Goal: Task Accomplishment & Management: Manage account settings

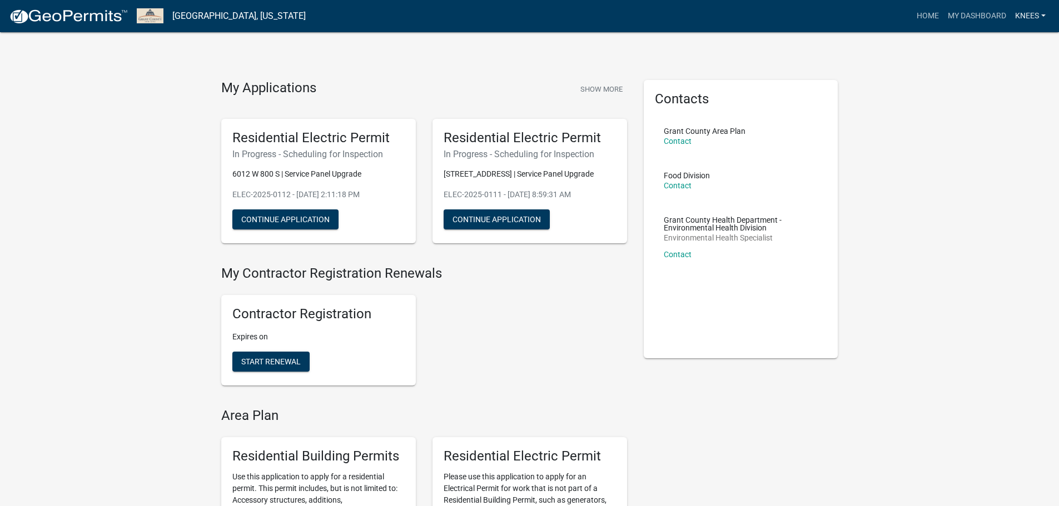
click at [1026, 17] on link "Knees" at bounding box center [1030, 16] width 39 height 21
click at [990, 44] on link "Account" at bounding box center [1002, 45] width 95 height 27
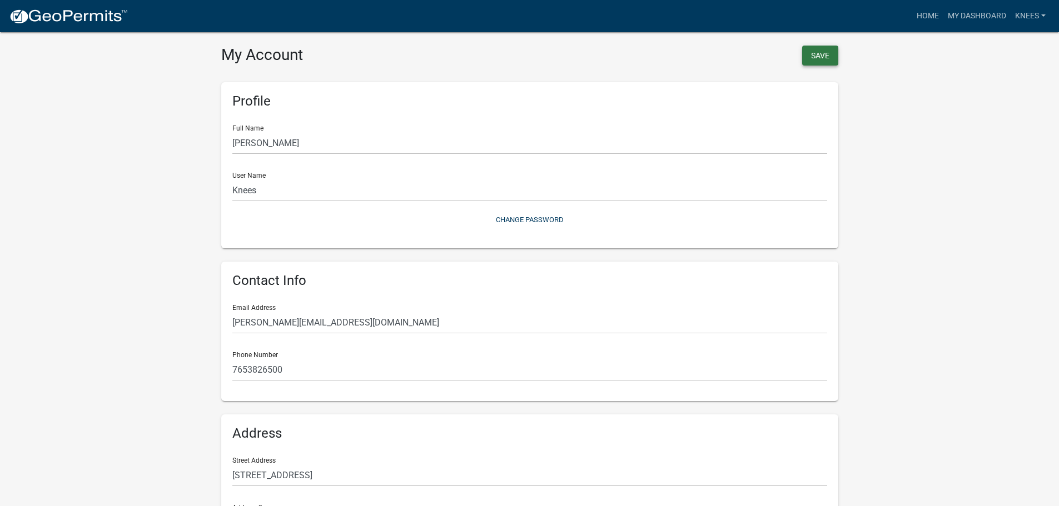
click at [821, 49] on button "Save" at bounding box center [820, 56] width 36 height 20
click at [983, 13] on link "My Dashboard" at bounding box center [976, 16] width 67 height 21
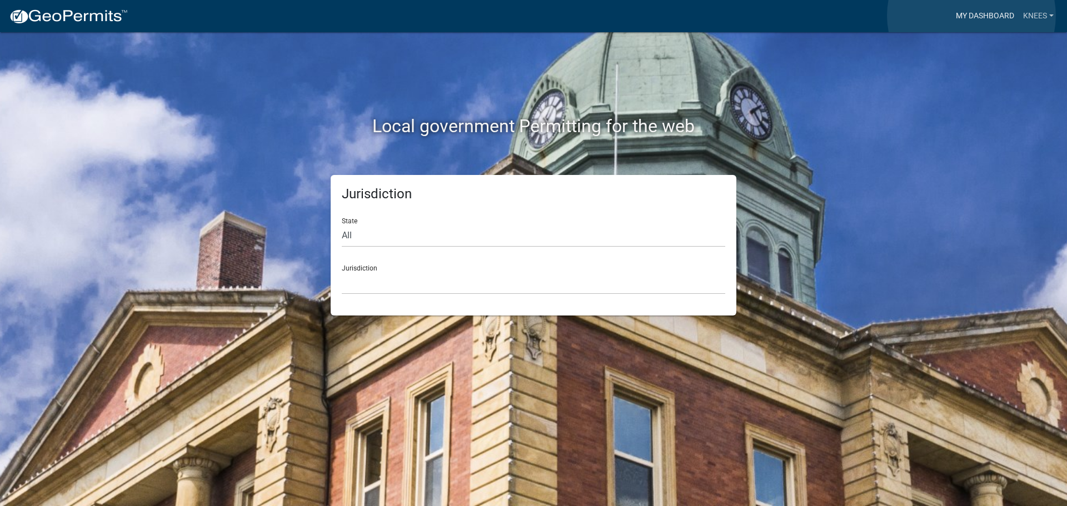
click at [972, 16] on link "My Dashboard" at bounding box center [985, 16] width 67 height 21
